Goal: Check status: Check status

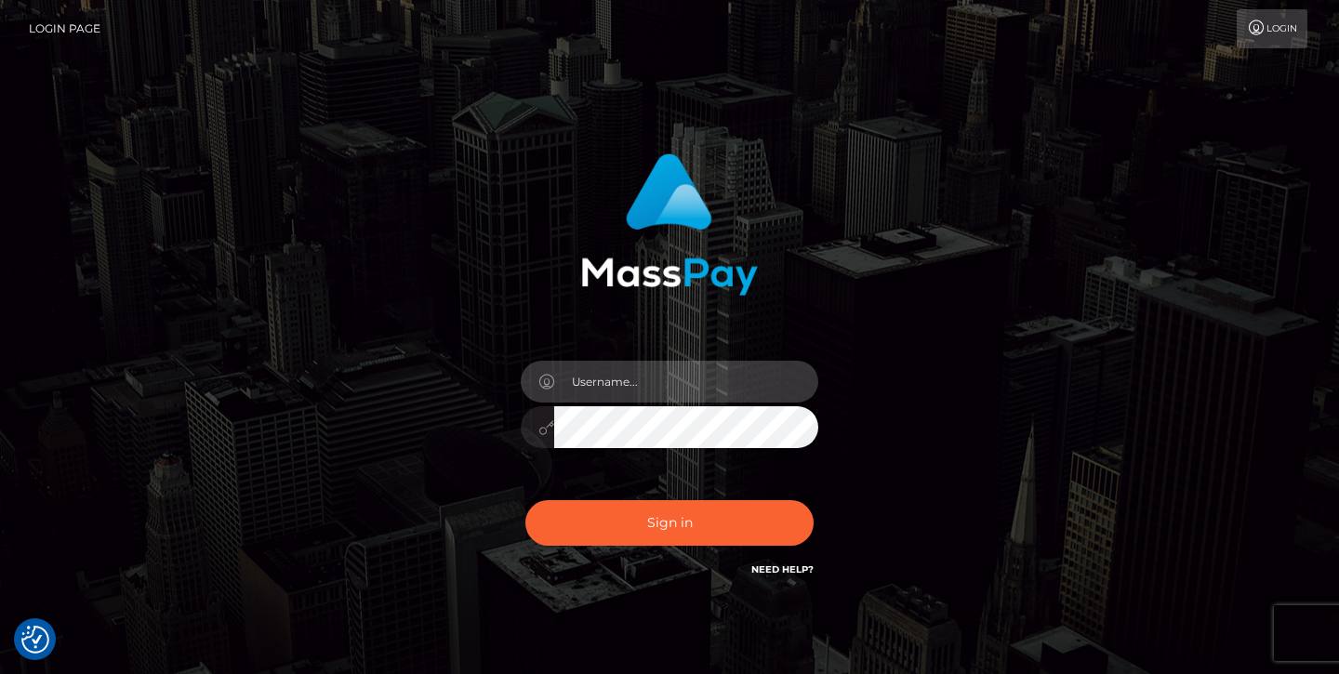
type input "jeremyfeist"
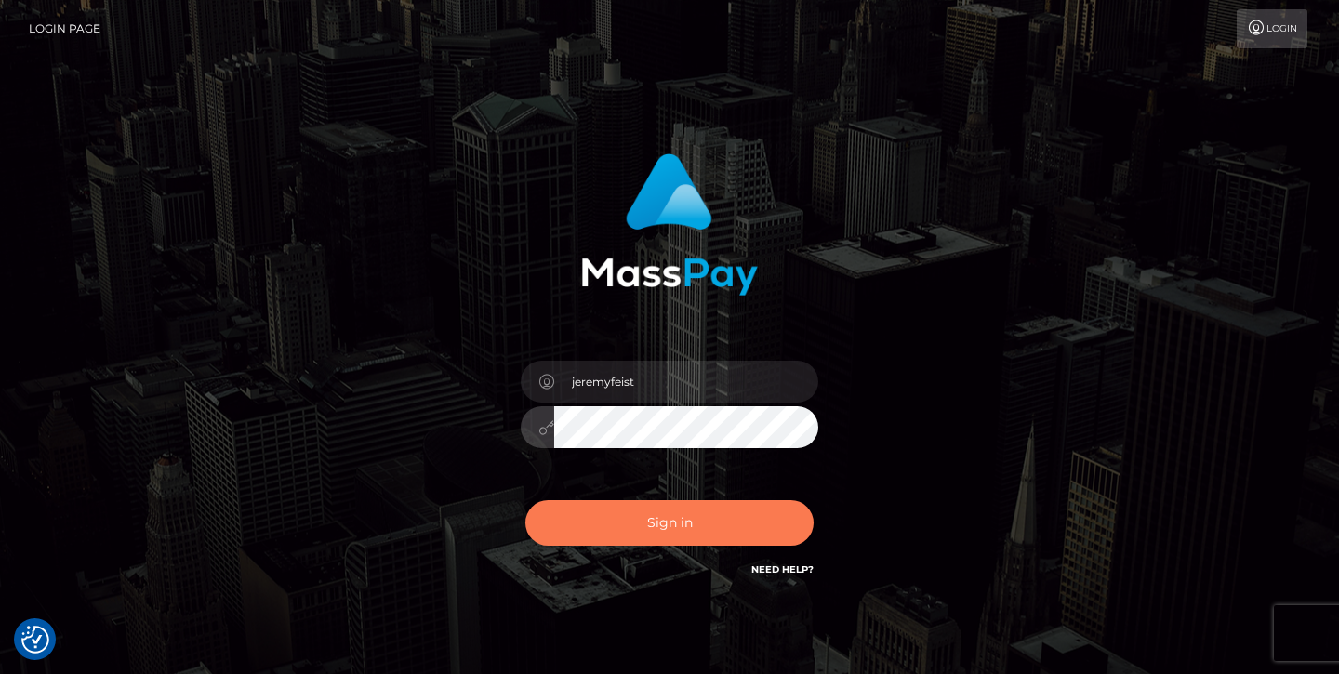
click at [638, 526] on button "Sign in" at bounding box center [670, 523] width 288 height 46
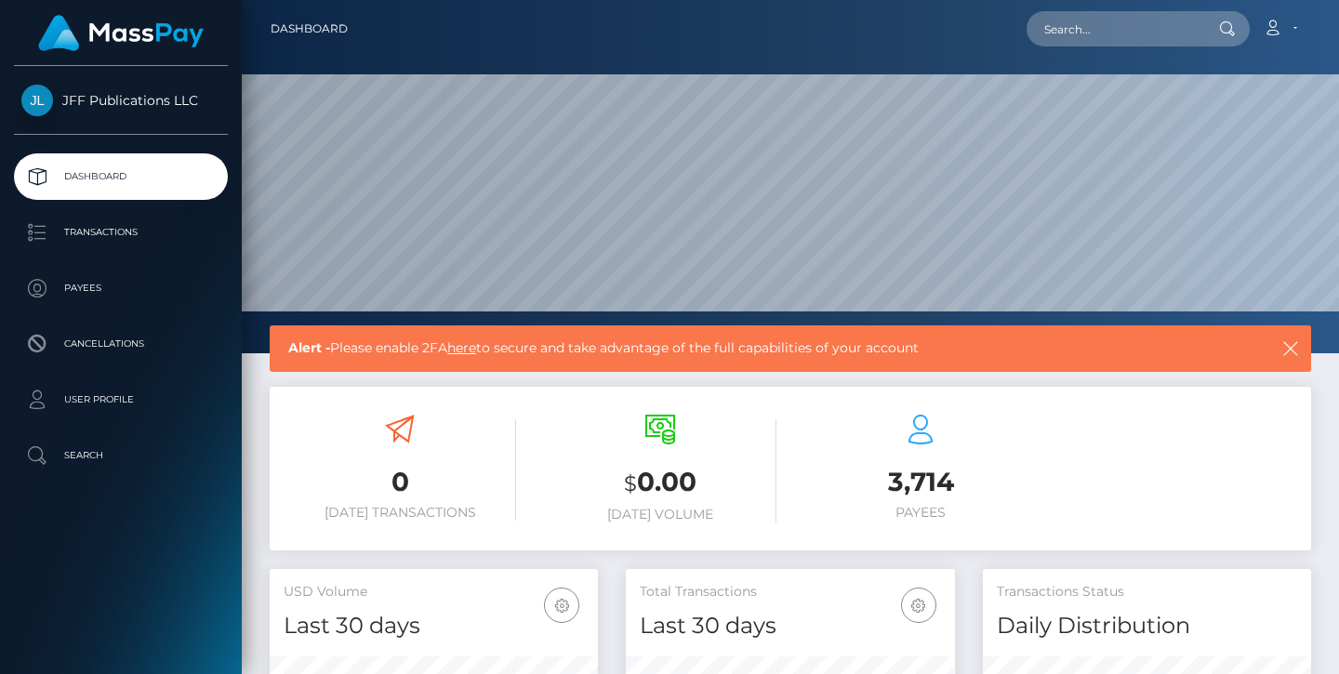
scroll to position [328, 329]
click at [123, 234] on p "Transactions" at bounding box center [120, 233] width 199 height 28
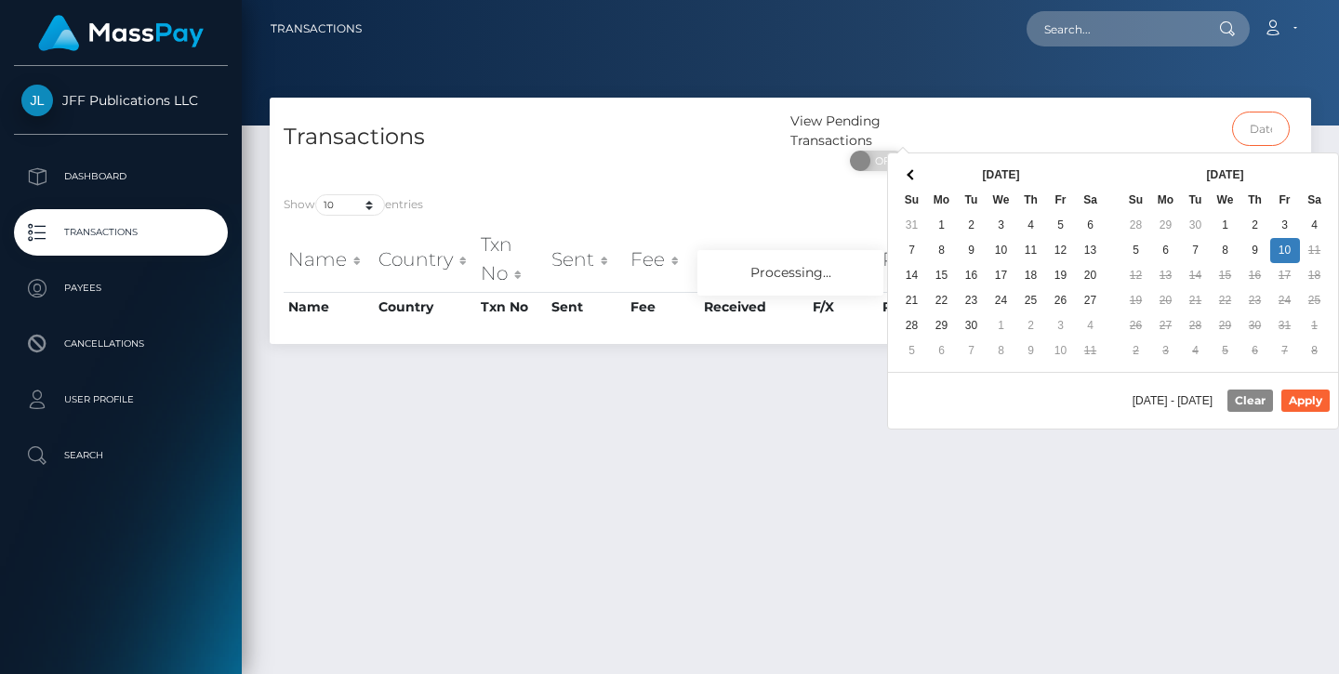
click at [1269, 136] on input "text" at bounding box center [1261, 129] width 59 height 34
click at [1288, 405] on button "Apply" at bounding box center [1306, 401] width 48 height 22
type input "[DATE] - [DATE]"
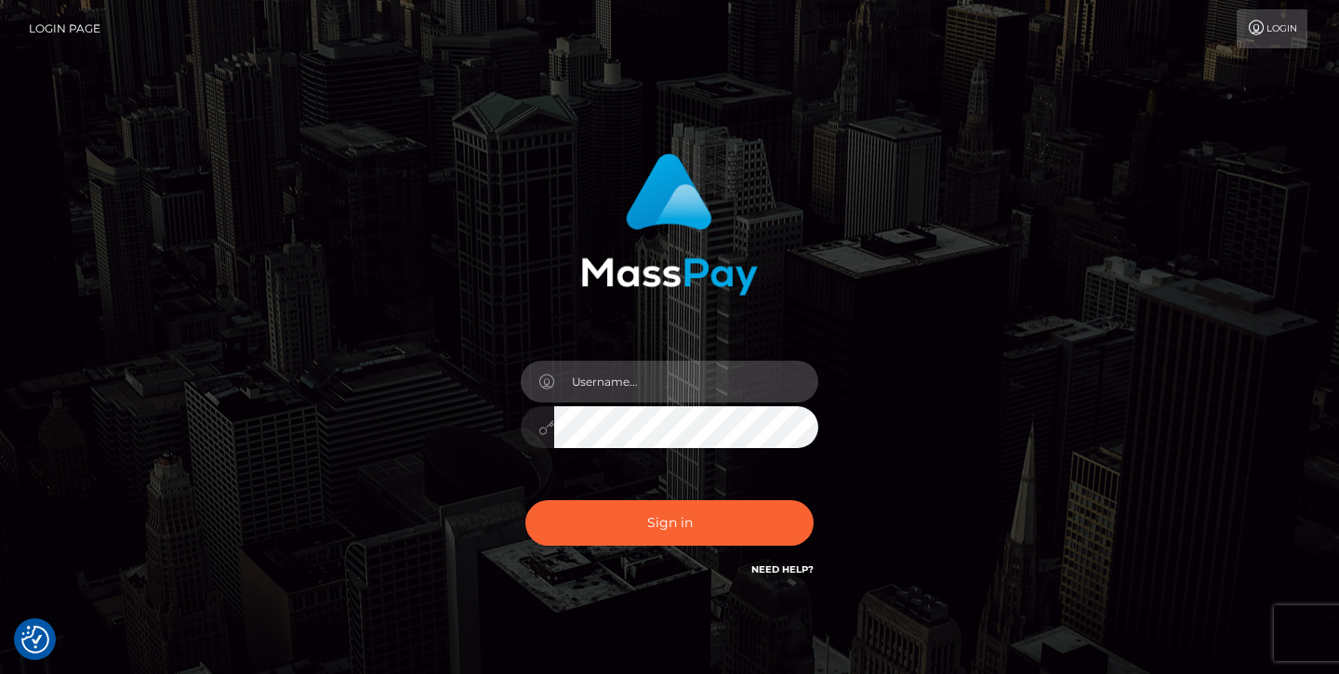
type input "jeremyfeist"
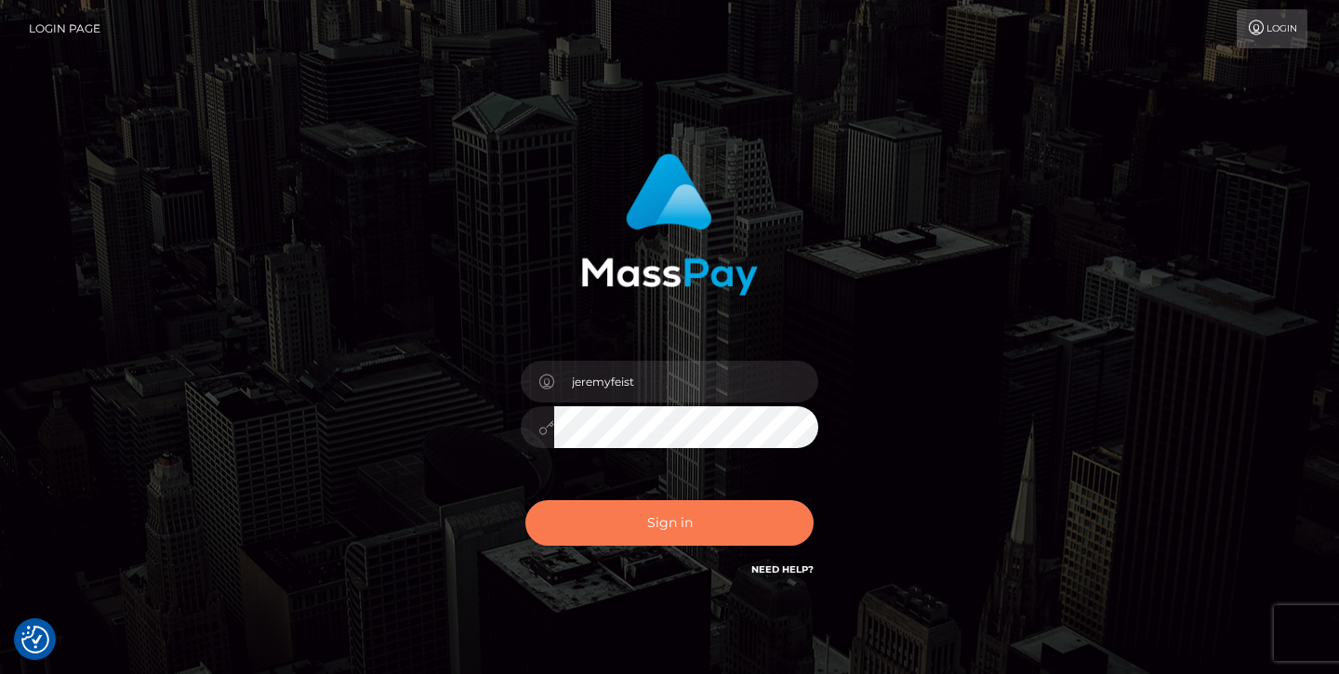
click at [651, 531] on button "Sign in" at bounding box center [670, 523] width 288 height 46
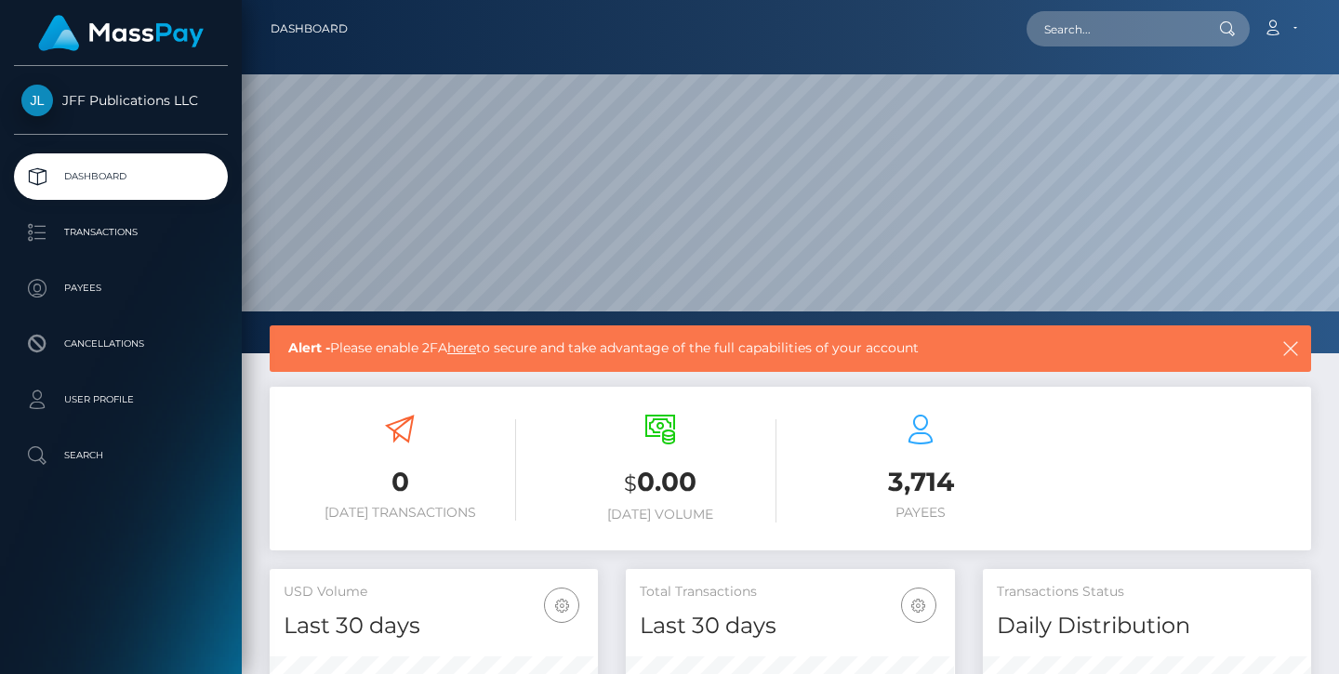
scroll to position [328, 329]
click at [61, 226] on p "Transactions" at bounding box center [120, 233] width 199 height 28
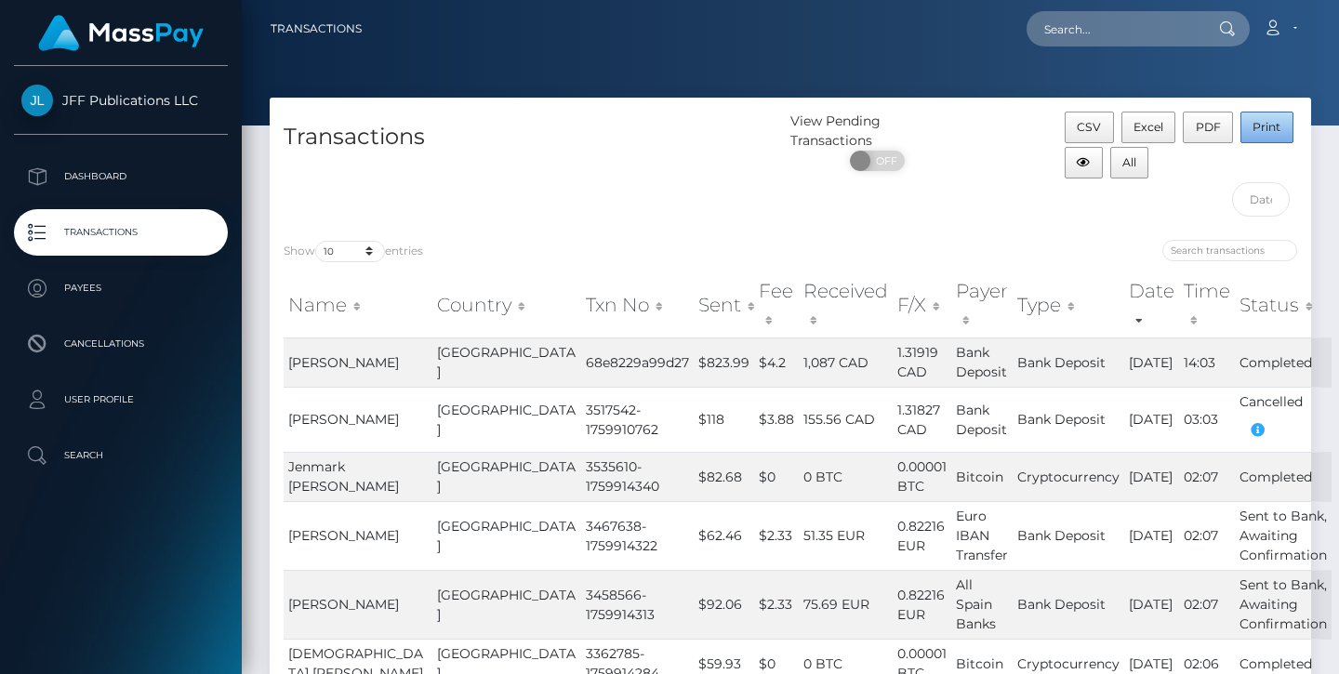
click at [1263, 131] on span "Print" at bounding box center [1267, 127] width 28 height 14
click at [1223, 257] on input "search" at bounding box center [1230, 250] width 135 height 21
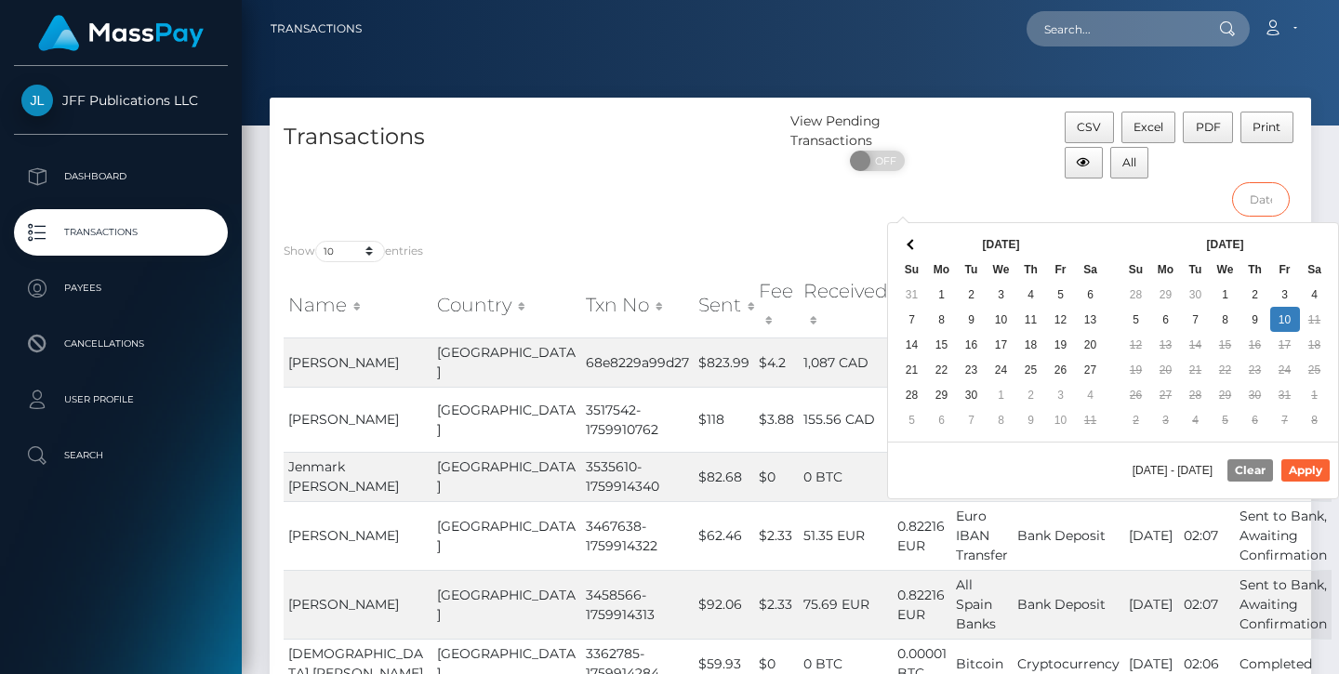
click at [1272, 191] on input "text" at bounding box center [1261, 199] width 59 height 34
click at [1298, 476] on button "Apply" at bounding box center [1306, 470] width 48 height 22
type input "[DATE] - [DATE]"
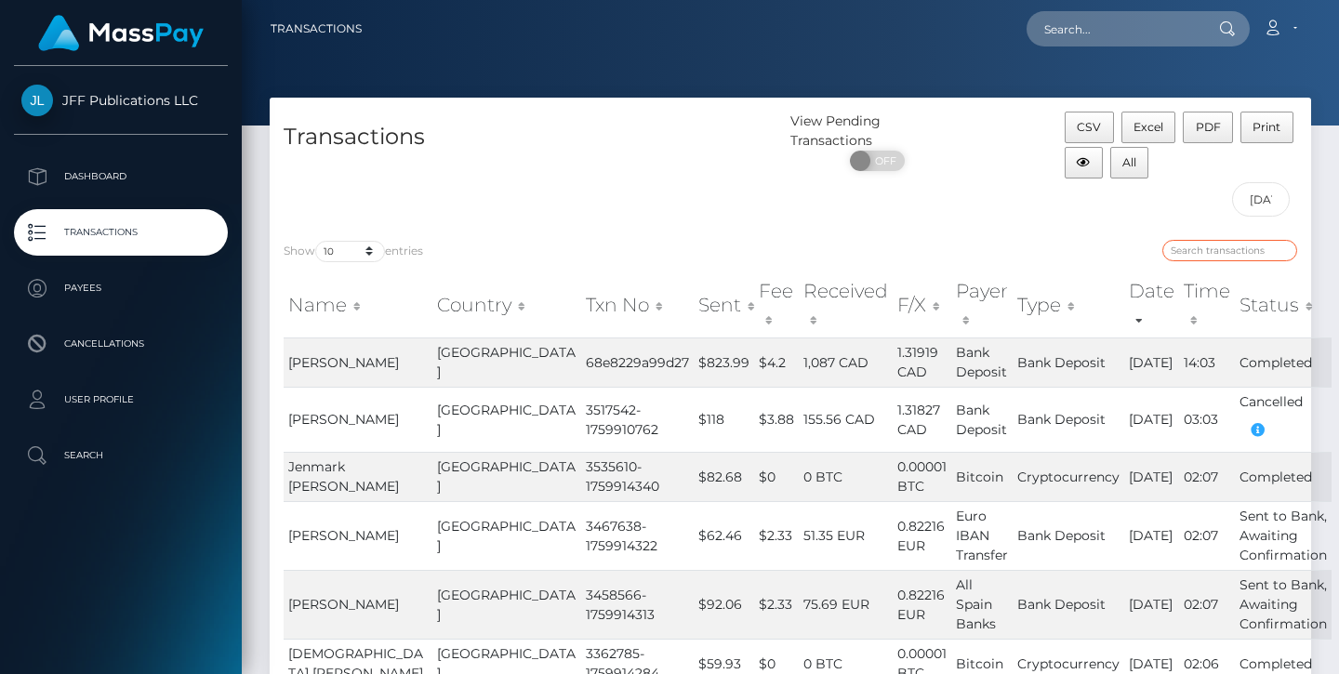
click at [1222, 253] on input "search" at bounding box center [1230, 250] width 135 height 21
paste input "747666"
type input "747666"
click at [994, 226] on div "Show 10 25 50 100 250 500 1,000 3,500 entries 747666 Name Country Txn No Sent F…" at bounding box center [791, 603] width 1042 height 755
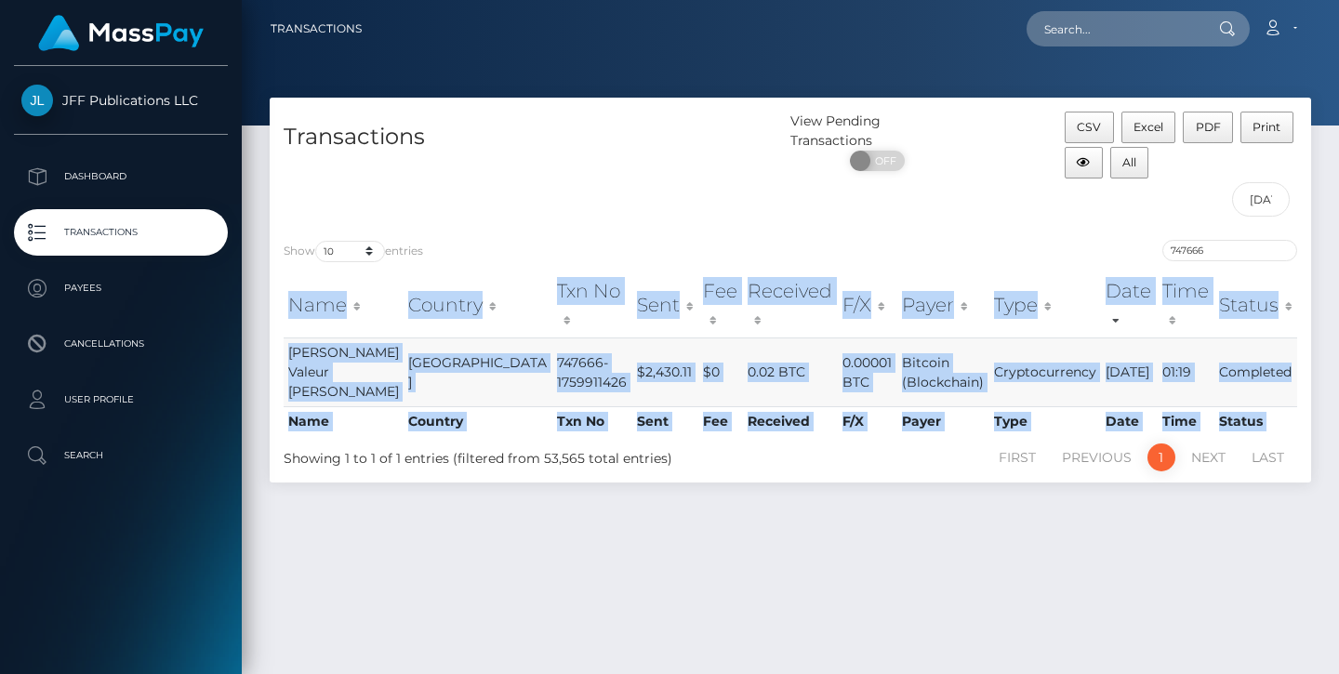
drag, startPoint x: 273, startPoint y: 297, endPoint x: 1283, endPoint y: 348, distance: 1011.4
click at [1283, 348] on div "Name Country Txn No Sent Fee Received F/X Payer Type Date Time Status Name Coun…" at bounding box center [791, 355] width 1042 height 176
copy table "Name Country Txn No Sent Fee Received F/X Payer Type Date Time Status Name Coun…"
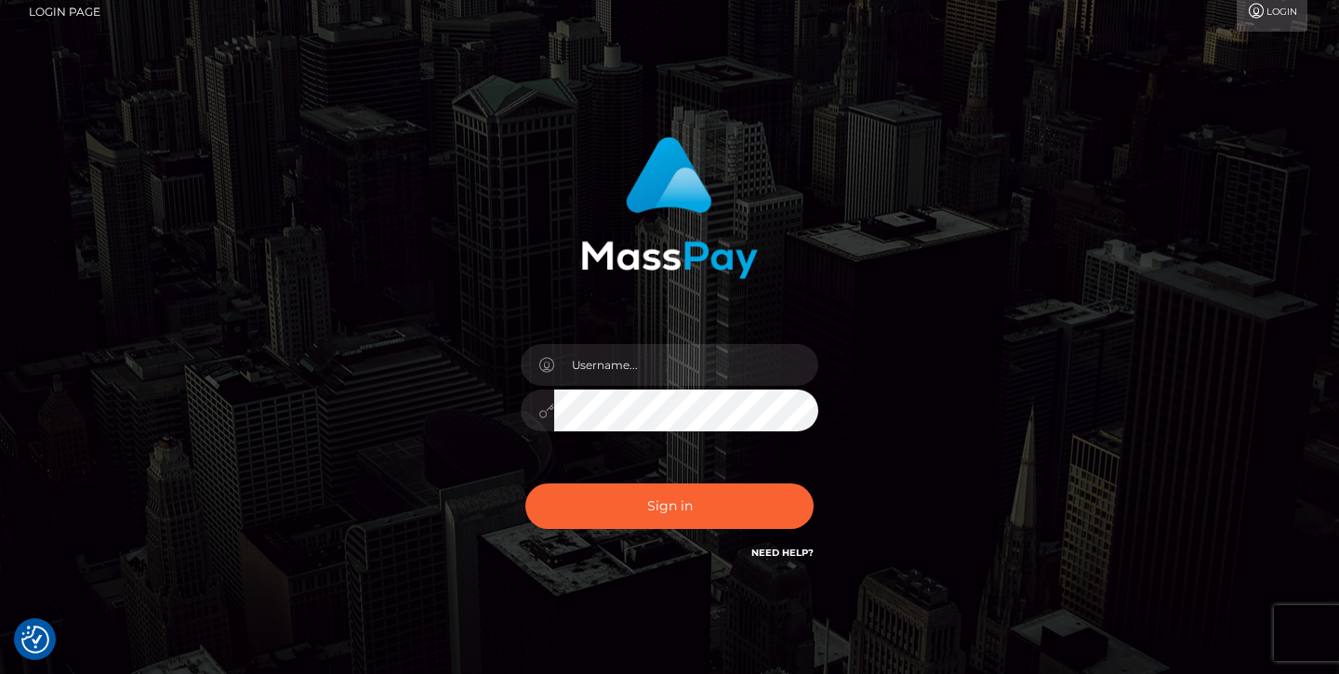
scroll to position [17, 0]
